Goal: Task Accomplishment & Management: Manage account settings

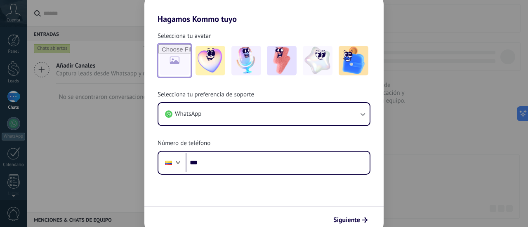
click at [173, 66] on input "file" at bounding box center [174, 61] width 32 height 32
type input "**********"
click at [168, 61] on input "file" at bounding box center [174, 61] width 32 height 32
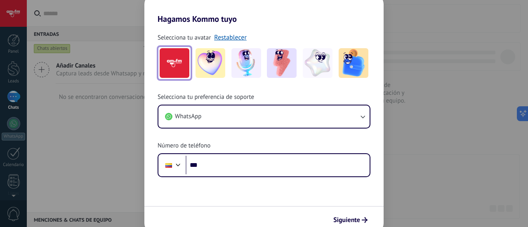
click at [175, 59] on img at bounding box center [175, 63] width 30 height 30
click at [229, 39] on link "Restablecer" at bounding box center [230, 37] width 33 height 8
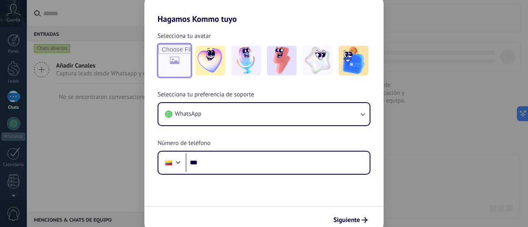
click at [172, 66] on input "file" at bounding box center [174, 61] width 32 height 32
type input "**********"
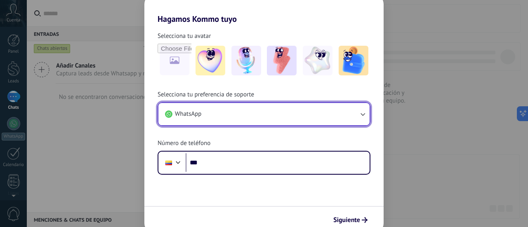
click at [232, 113] on button "WhatsApp" at bounding box center [263, 114] width 211 height 22
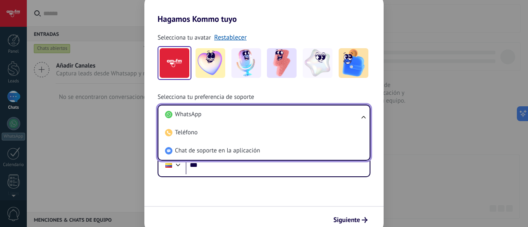
click at [232, 113] on li "WhatsApp" at bounding box center [262, 115] width 201 height 18
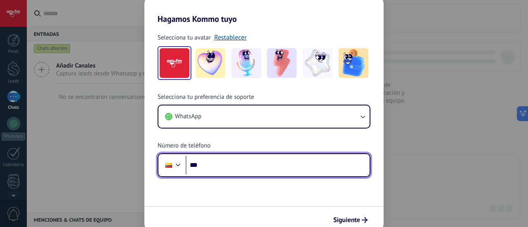
click at [224, 168] on input "***" at bounding box center [278, 165] width 184 height 19
type input "**"
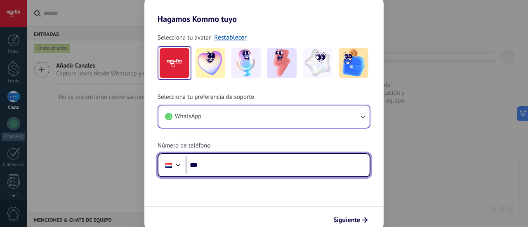
type input "**"
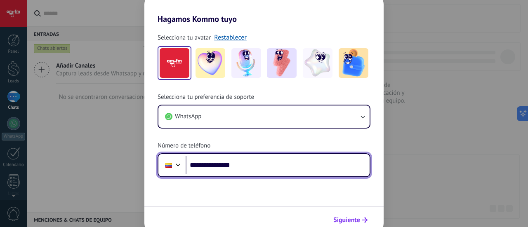
type input "**********"
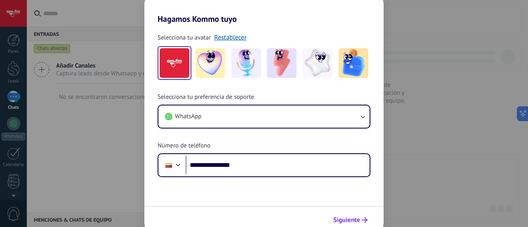
click at [346, 219] on span "Siguiente" at bounding box center [346, 220] width 27 height 6
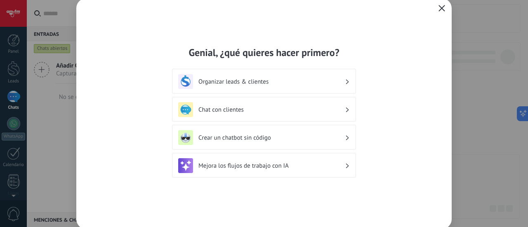
click at [446, 5] on button "button" at bounding box center [442, 9] width 11 height 12
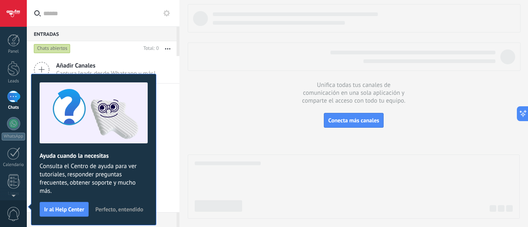
click at [112, 207] on span "Perfecto, entendido" at bounding box center [119, 210] width 48 height 6
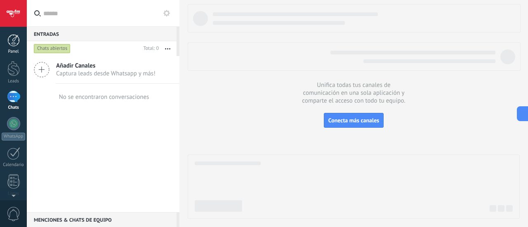
click at [17, 42] on div at bounding box center [13, 40] width 12 height 12
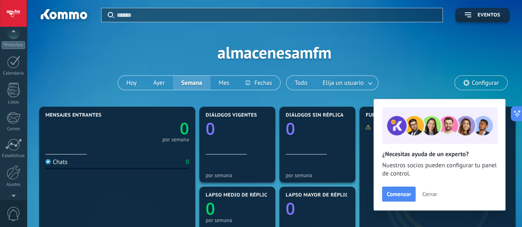
scroll to position [115, 0]
click at [13, 154] on div at bounding box center [14, 149] width 14 height 14
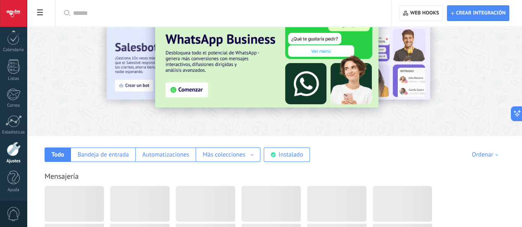
scroll to position [5, 0]
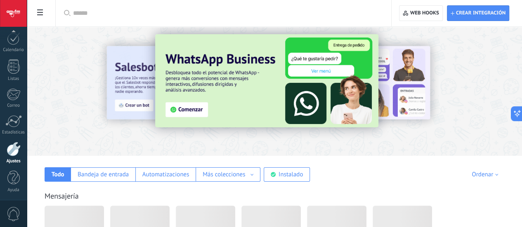
click at [64, 175] on div "Todo" at bounding box center [58, 175] width 13 height 8
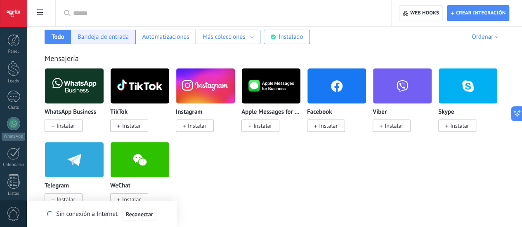
scroll to position [144, 0]
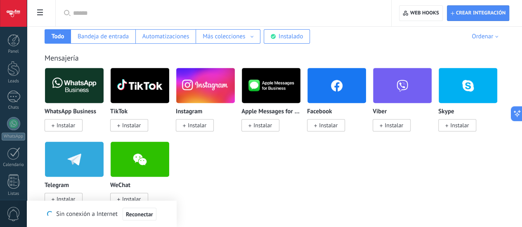
click at [104, 84] on img at bounding box center [74, 86] width 59 height 40
click at [129, 35] on div "Bandeja de entrada" at bounding box center [103, 37] width 51 height 8
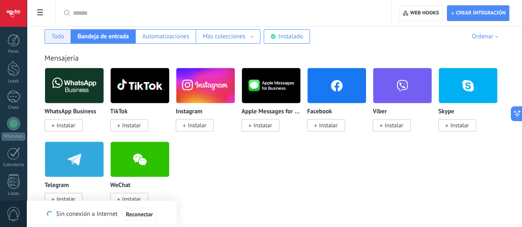
click at [71, 35] on div "Todo" at bounding box center [58, 36] width 26 height 14
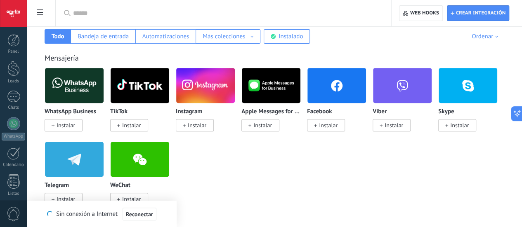
click at [317, 123] on span at bounding box center [315, 125] width 3 height 7
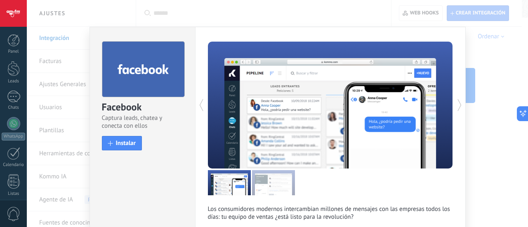
click at [65, 34] on div "Facebook Captura leads, chatea y conecta con ellos install Instalar Los consumi…" at bounding box center [277, 113] width 501 height 227
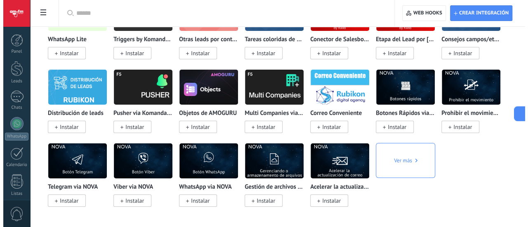
scroll to position [3614, 0]
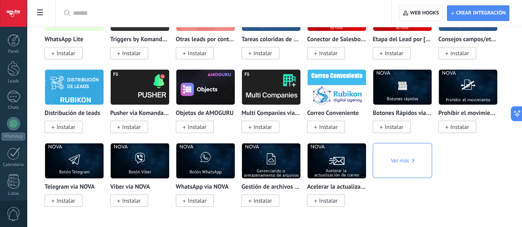
click at [75, 57] on span "Instalar" at bounding box center [66, 53] width 19 height 7
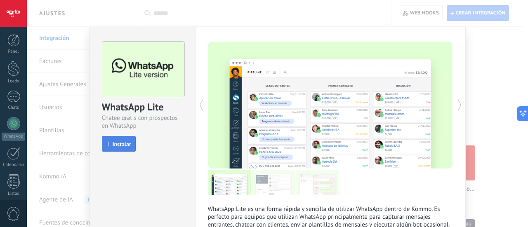
click at [128, 138] on button "Instalar" at bounding box center [119, 144] width 34 height 16
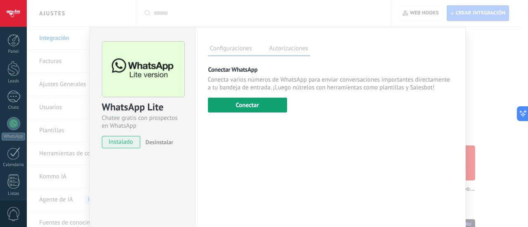
click at [261, 103] on button "Conectar" at bounding box center [247, 105] width 79 height 15
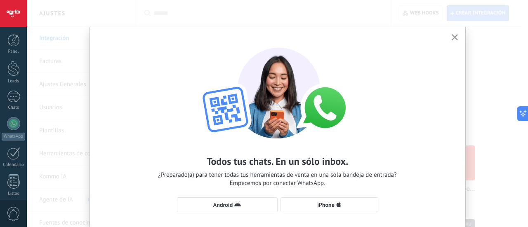
scroll to position [56, 0]
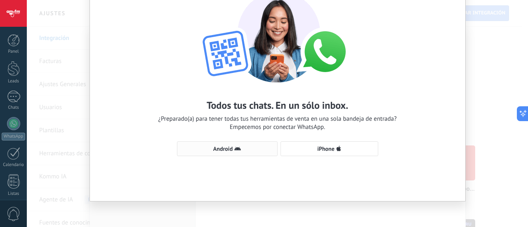
click at [221, 150] on span "Android" at bounding box center [222, 149] width 19 height 6
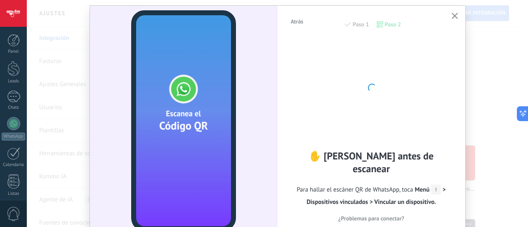
scroll to position [21, 0]
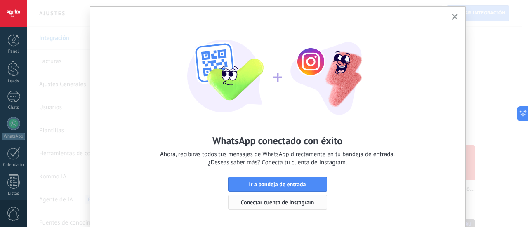
click at [293, 201] on span "Conectar cuenta de Instagram" at bounding box center [277, 203] width 73 height 6
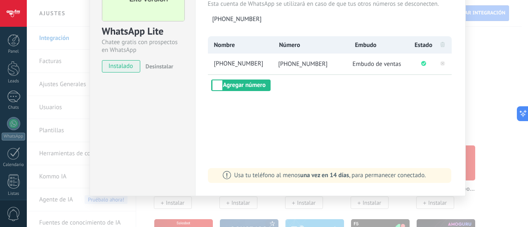
scroll to position [76, 0]
click at [409, 126] on div "Configuraciones Autorizaciones Esta pestaña registra a los usuarios que han con…" at bounding box center [330, 74] width 271 height 246
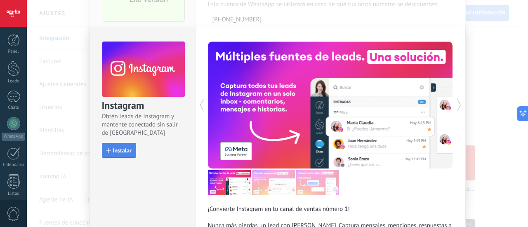
click at [115, 151] on span "Instalar" at bounding box center [122, 151] width 19 height 6
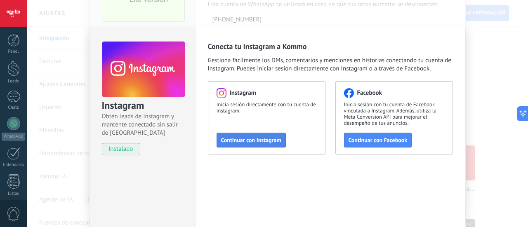
click at [262, 139] on span "Continuar con Instagram" at bounding box center [251, 140] width 60 height 6
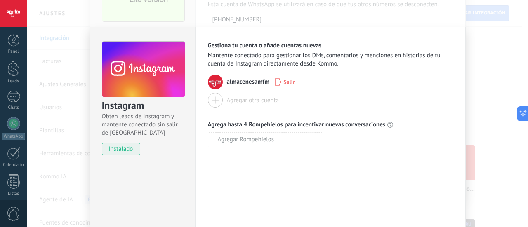
click at [496, 118] on div "Instagram Obtén leads de Instagram y mantente conectado sin salir de Kommo inst…" at bounding box center [277, 113] width 501 height 227
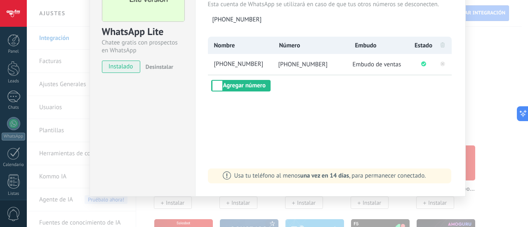
click at [501, 112] on div "WhatsApp Lite Chatee gratis con prospectos en WhatsApp instalado Desinstalar Co…" at bounding box center [277, 113] width 501 height 227
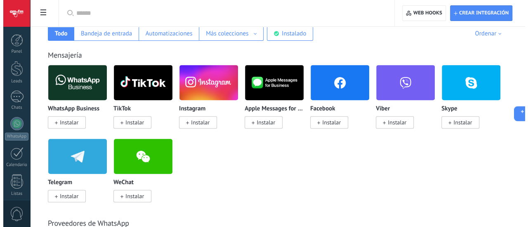
scroll to position [146, 0]
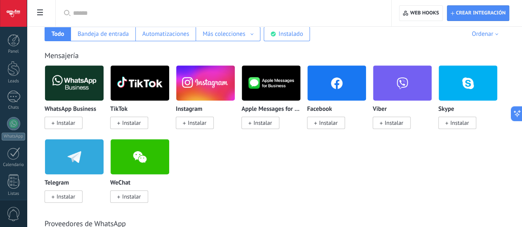
click at [338, 122] on span "Instalar" at bounding box center [328, 122] width 19 height 7
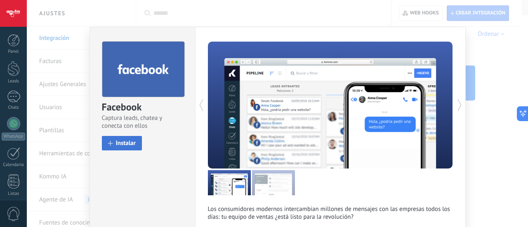
click at [128, 140] on span "Instalar" at bounding box center [126, 143] width 20 height 6
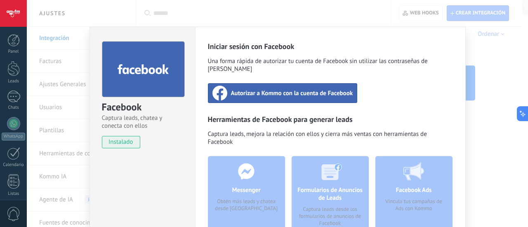
click at [295, 89] on span "Autorizar a Kommo con la cuenta de Facebook" at bounding box center [292, 93] width 122 height 8
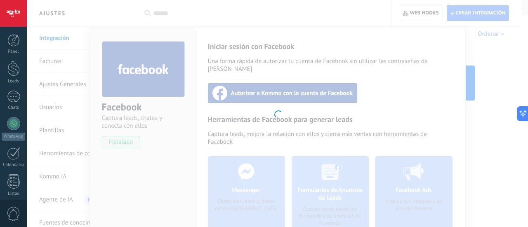
click at [259, 101] on div at bounding box center [277, 113] width 501 height 227
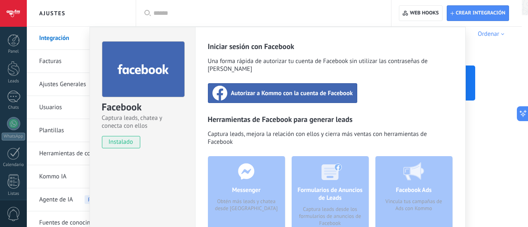
click at [262, 92] on div "Autorizar a Kommo con la cuenta de Facebook" at bounding box center [283, 93] width 150 height 20
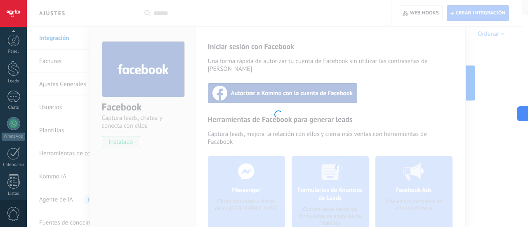
scroll to position [115, 0]
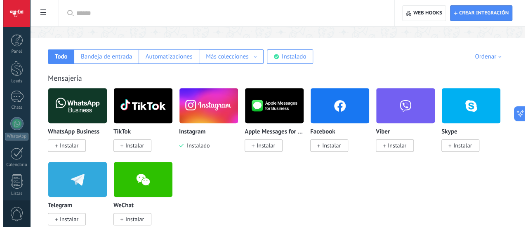
scroll to position [124, 0]
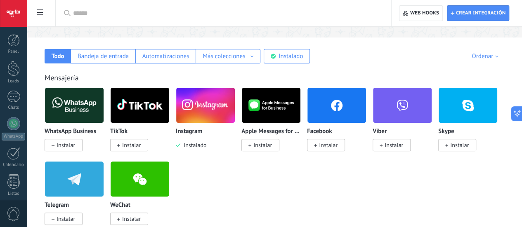
click at [345, 150] on span "Instalar" at bounding box center [326, 145] width 38 height 12
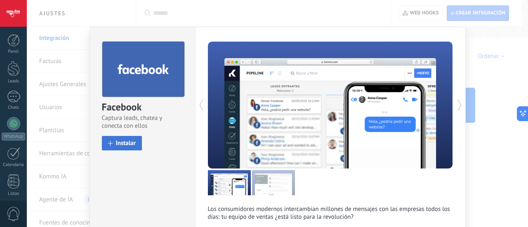
click at [126, 142] on span "Instalar" at bounding box center [126, 143] width 20 height 6
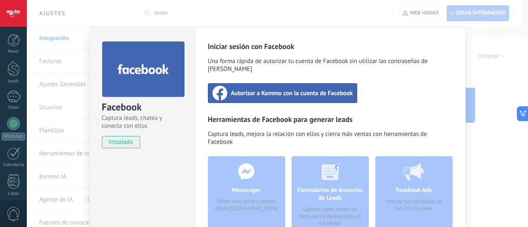
click at [269, 89] on span "Autorizar a Kommo con la cuenta de Facebook" at bounding box center [292, 93] width 122 height 8
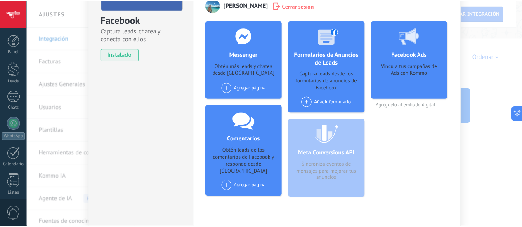
scroll to position [0, 0]
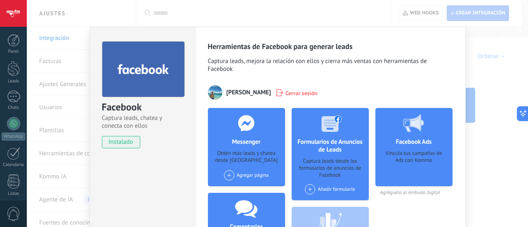
click at [508, 77] on div "Facebook Captura leads, chatea y conecta con ellos instalado Desinstalar Herram…" at bounding box center [277, 113] width 501 height 227
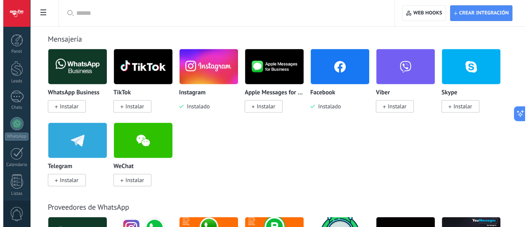
scroll to position [153, 0]
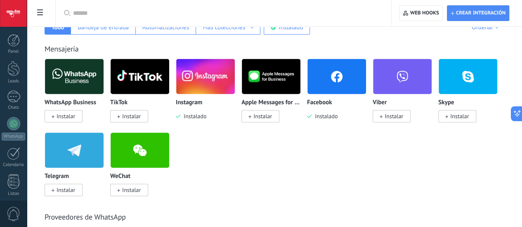
click at [366, 88] on img at bounding box center [336, 77] width 59 height 40
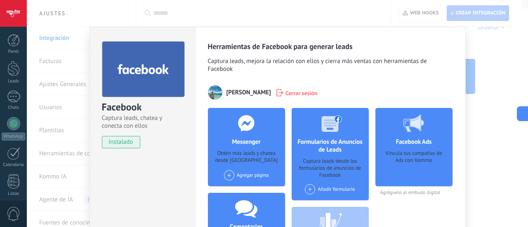
click at [246, 175] on div "Agregar página" at bounding box center [246, 175] width 45 height 10
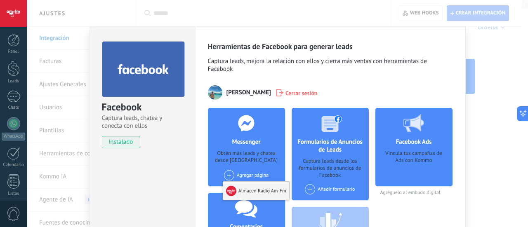
click at [256, 188] on div "Almacen Radio Am-Fm" at bounding box center [256, 191] width 66 height 18
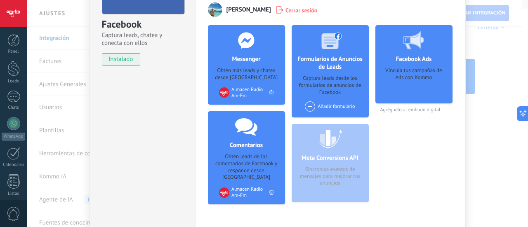
scroll to position [2, 0]
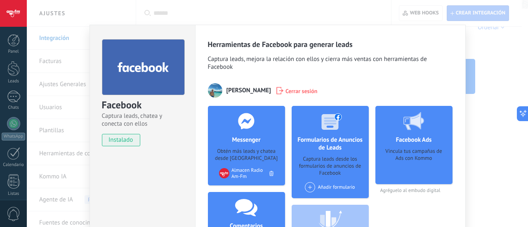
click at [455, 90] on div "Herramientas de Facebook para generar leads Captura leads, mejora la relación c…" at bounding box center [330, 170] width 271 height 291
click at [481, 102] on div "Facebook Captura leads, chatea y conecta con ellos instalado Desinstalar Herram…" at bounding box center [277, 113] width 501 height 227
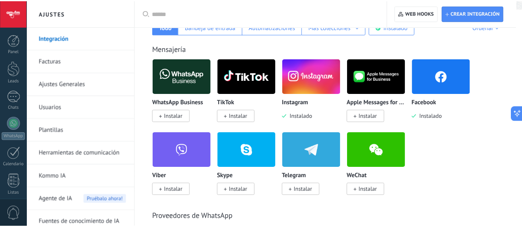
scroll to position [0, 0]
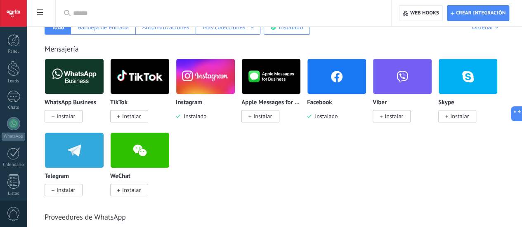
click at [235, 85] on img at bounding box center [205, 77] width 59 height 40
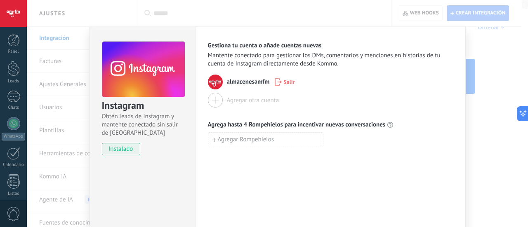
click at [521, 90] on div "Instagram Obtén leads de Instagram y mantente conectado sin salir de Kommo inst…" at bounding box center [277, 113] width 501 height 227
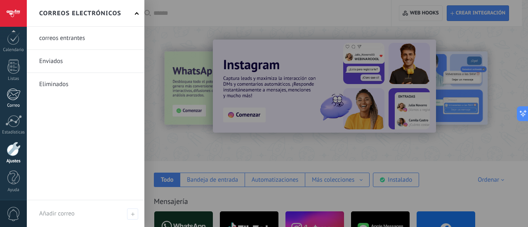
click at [0, 95] on link "Correo" at bounding box center [13, 98] width 27 height 20
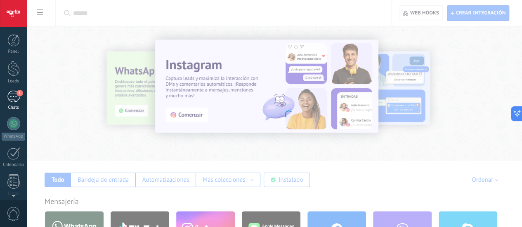
click at [4, 107] on div "Chats" at bounding box center [14, 107] width 24 height 5
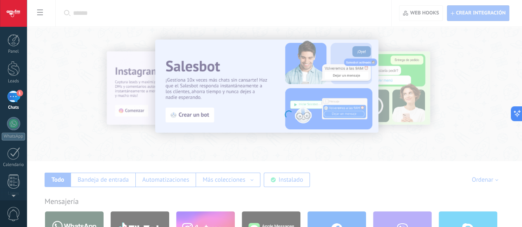
click at [14, 97] on div "1" at bounding box center [13, 97] width 13 height 12
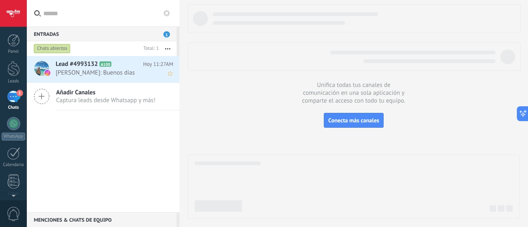
click at [111, 62] on span "A100" at bounding box center [105, 63] width 12 height 5
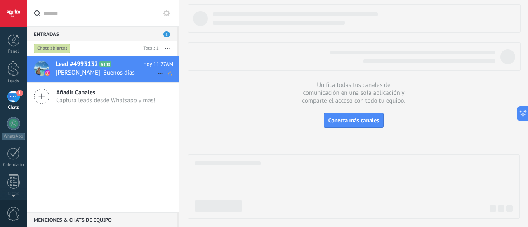
click at [99, 68] on h2 "Lead #4993132 A100" at bounding box center [99, 64] width 87 height 8
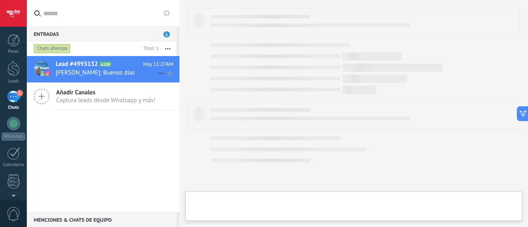
click at [99, 68] on h2 "Lead #4993132 A100" at bounding box center [99, 64] width 87 height 8
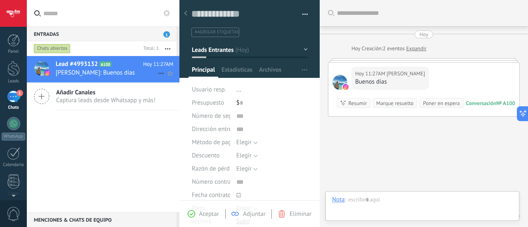
scroll to position [33, 0]
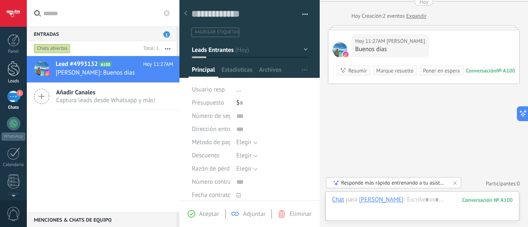
click at [18, 69] on div at bounding box center [13, 68] width 12 height 15
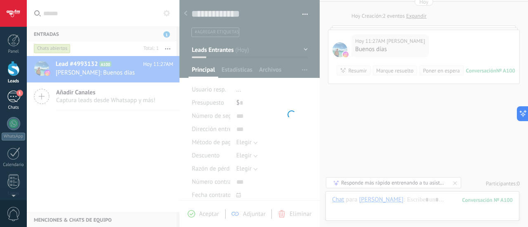
click at [14, 97] on div "1" at bounding box center [13, 97] width 13 height 12
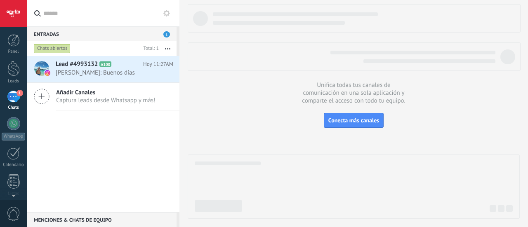
click at [166, 34] on span "1" at bounding box center [166, 34] width 7 height 6
click at [167, 33] on span "1" at bounding box center [166, 34] width 7 height 6
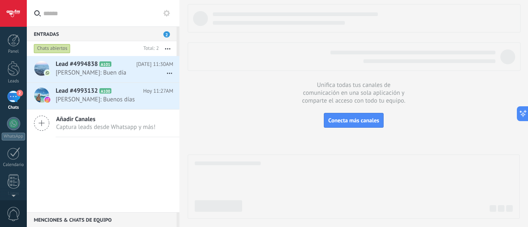
click at [170, 47] on button "button" at bounding box center [168, 48] width 18 height 15
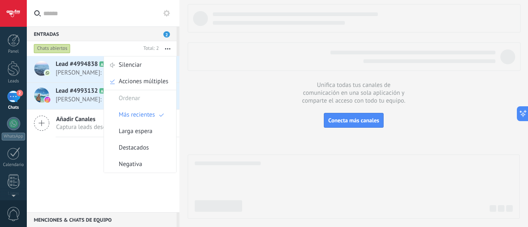
click at [122, 39] on div "Entradas 2" at bounding box center [102, 33] width 150 height 15
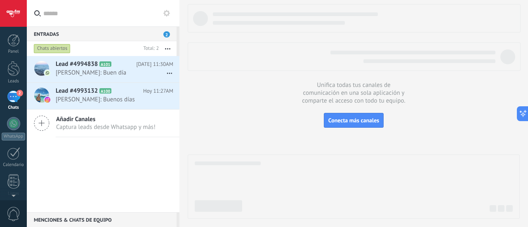
click at [89, 132] on div "Añadir Canales Captura leads desde Whatsapp y más!" at bounding box center [103, 124] width 153 height 28
click at [17, 49] on div "Panel" at bounding box center [14, 51] width 24 height 5
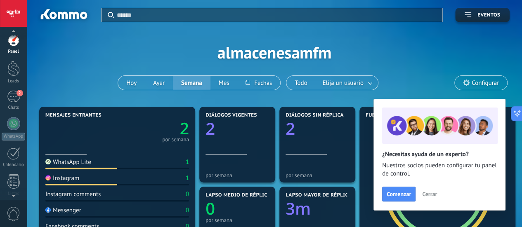
click at [11, 200] on div at bounding box center [13, 194] width 27 height 12
click at [7, 156] on link "Ajustes" at bounding box center [13, 153] width 27 height 22
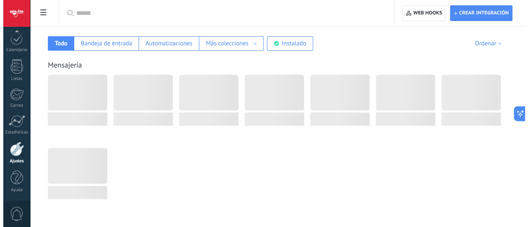
scroll to position [133, 0]
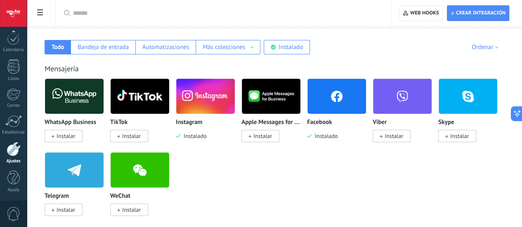
click at [366, 100] on img at bounding box center [336, 96] width 59 height 40
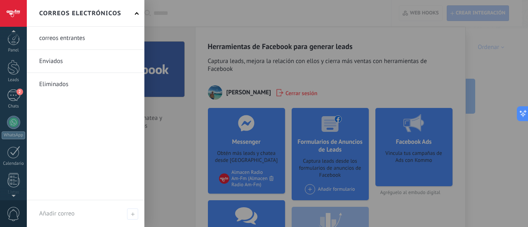
scroll to position [1, 0]
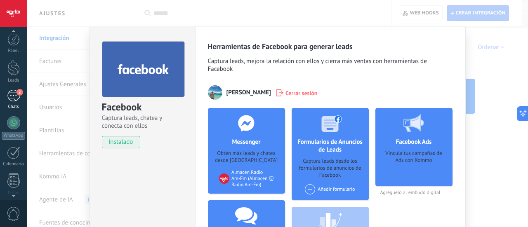
click at [9, 95] on div "2" at bounding box center [13, 96] width 13 height 12
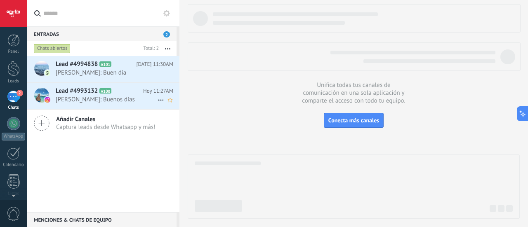
click at [120, 104] on div "Lead #4993132 A100 Hoy 11:27AM Luis Guerrero: Buenos días" at bounding box center [118, 96] width 124 height 26
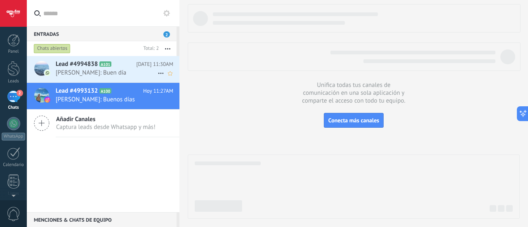
click at [99, 75] on span "Luis F Guerrero: Buen día" at bounding box center [107, 73] width 102 height 8
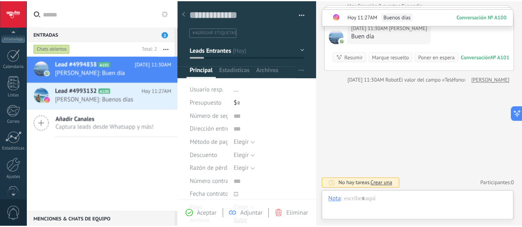
scroll to position [115, 0]
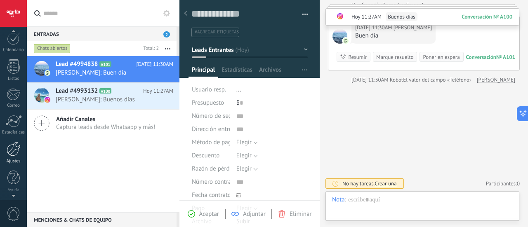
click at [12, 149] on div at bounding box center [14, 149] width 14 height 14
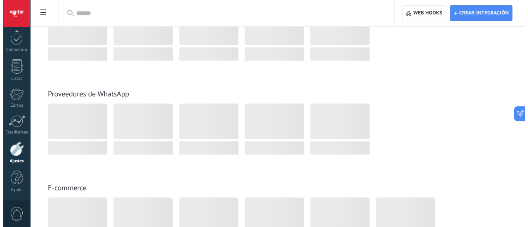
scroll to position [157, 0]
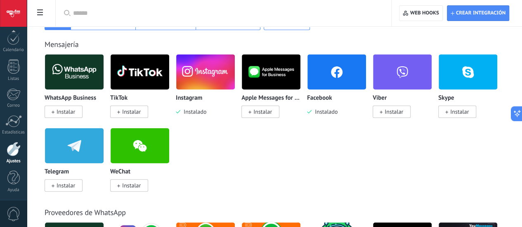
click at [366, 77] on img at bounding box center [336, 72] width 59 height 40
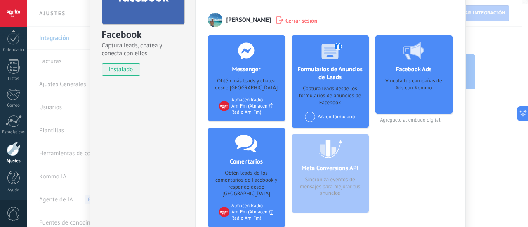
scroll to position [74, 0]
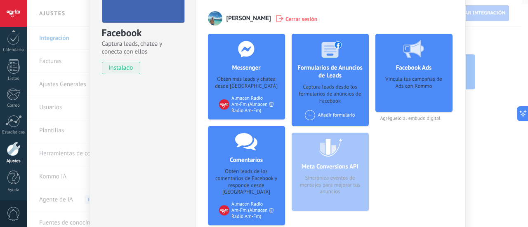
click at [331, 111] on div "Añadir formulario" at bounding box center [330, 115] width 50 height 10
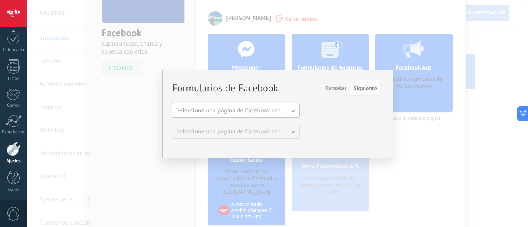
click at [253, 111] on span "Seleccione una página de Facebook con formas" at bounding box center [238, 111] width 125 height 8
click at [234, 122] on span "Almacen Radio Am-Fm" at bounding box center [232, 125] width 130 height 8
click at [420, 149] on div "Formularios de Facebook Siguiente Cancelar Seleccione una página de Facebook co…" at bounding box center [277, 113] width 501 height 227
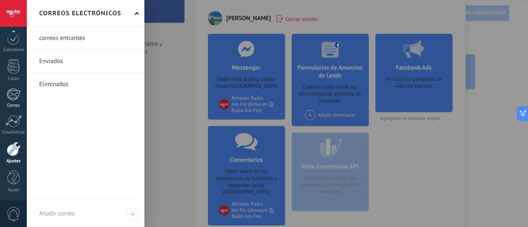
scroll to position [0, 0]
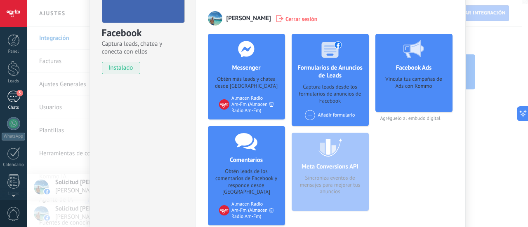
click at [14, 94] on div "Panel Leads 3 Chats WhatsApp Clientes" at bounding box center [13, 175] width 27 height 282
click at [14, 94] on div "3" at bounding box center [13, 97] width 13 height 12
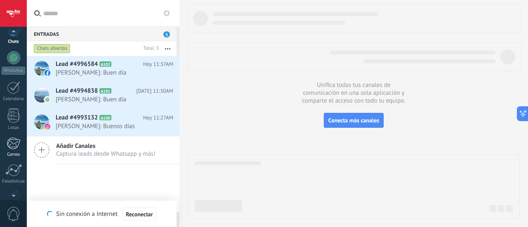
scroll to position [51, 0]
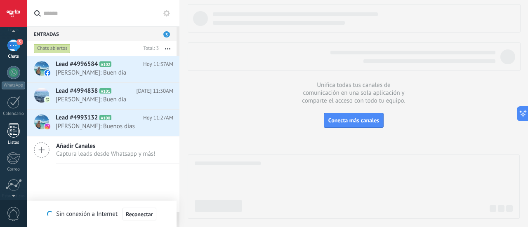
click at [12, 128] on div at bounding box center [13, 130] width 12 height 14
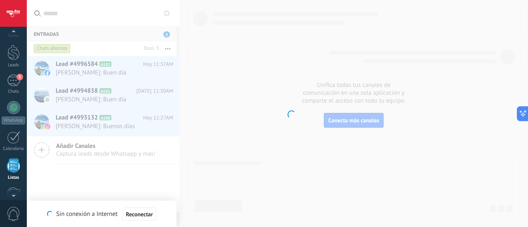
scroll to position [21, 0]
click at [12, 161] on div at bounding box center [13, 160] width 12 height 14
